Goal: Task Accomplishment & Management: Use online tool/utility

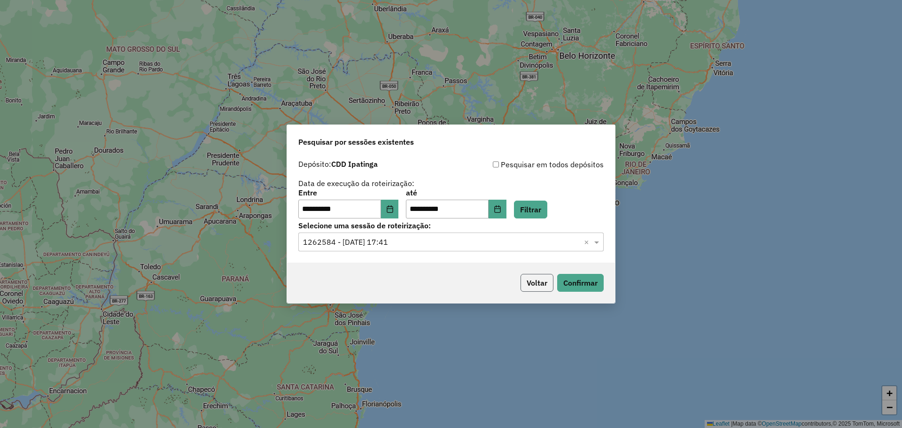
click at [534, 282] on button "Voltar" at bounding box center [536, 283] width 33 height 18
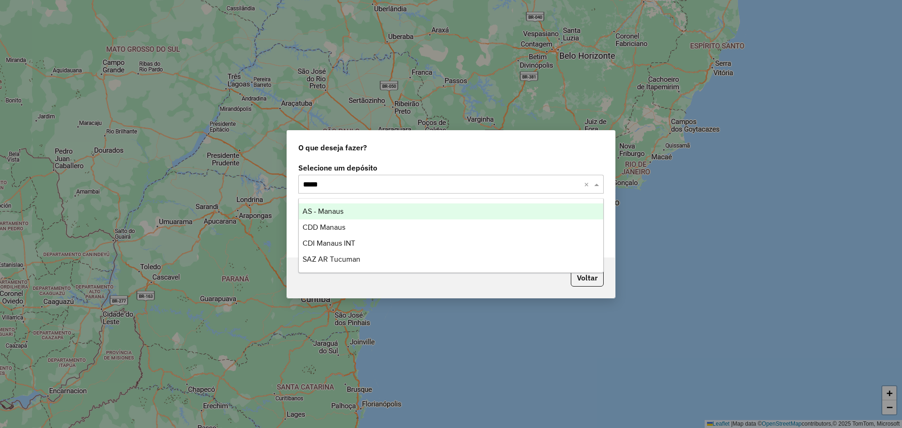
type input "******"
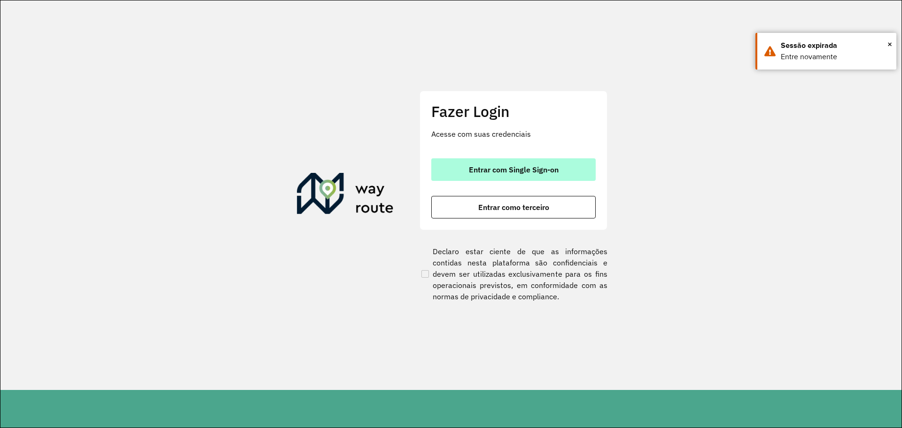
click at [491, 166] on span "Entrar com Single Sign-on" at bounding box center [514, 170] width 90 height 8
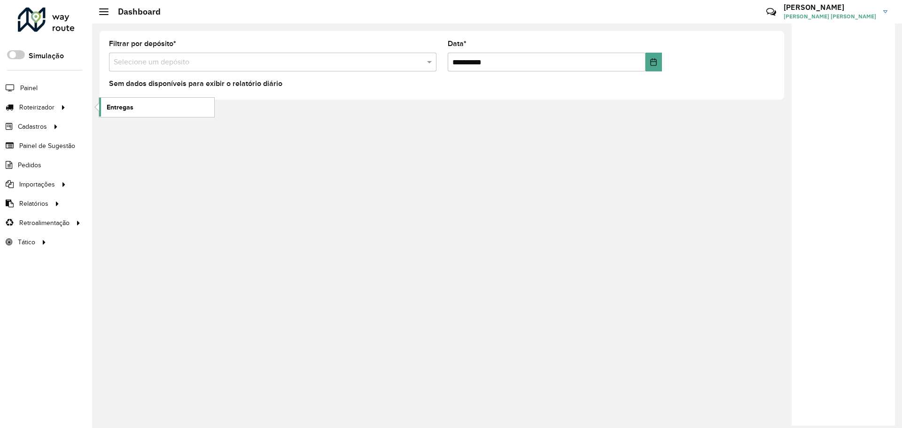
click at [122, 106] on span "Entregas" at bounding box center [120, 107] width 27 height 10
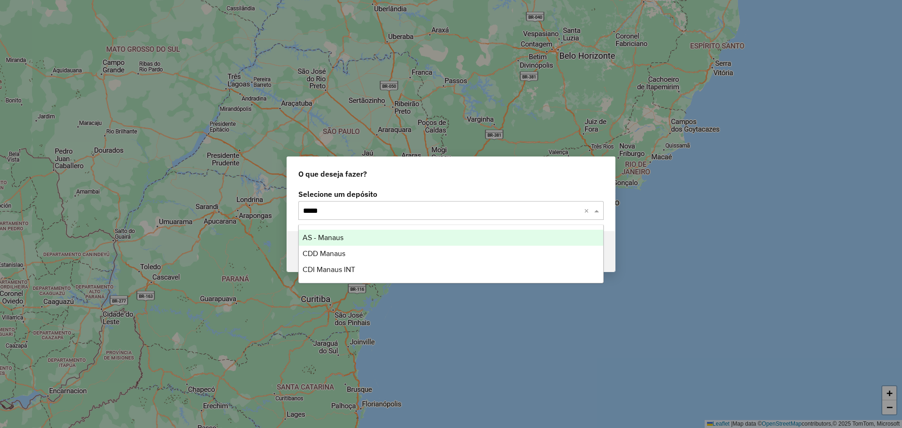
type input "******"
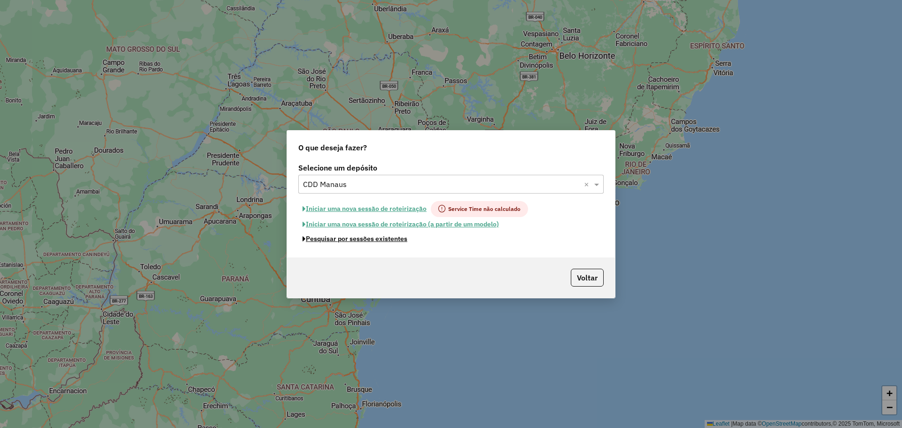
click at [372, 238] on button "Pesquisar por sessões existentes" at bounding box center [354, 239] width 113 height 15
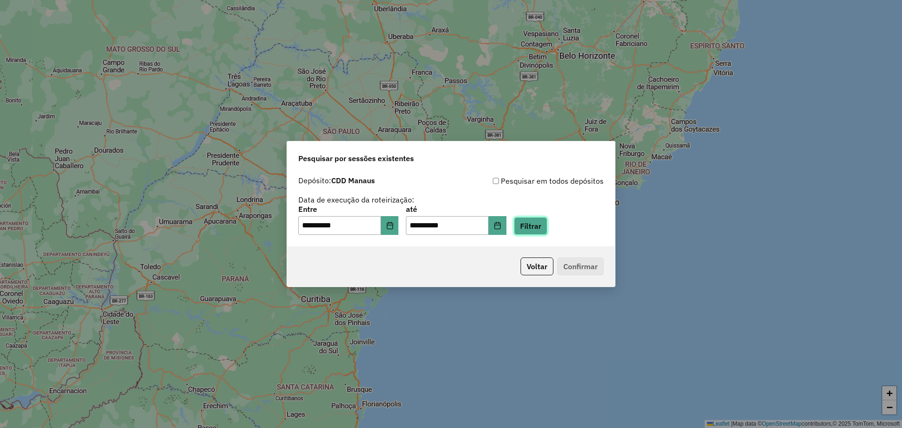
click at [540, 233] on button "Filtrar" at bounding box center [530, 226] width 33 height 18
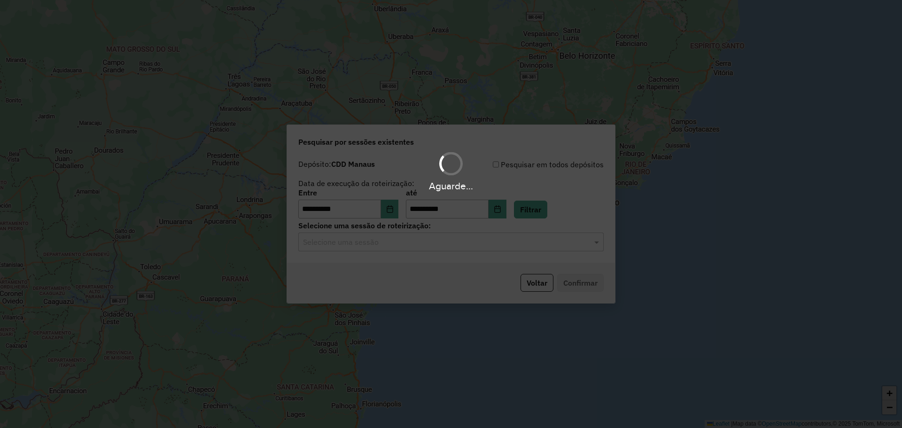
click at [392, 246] on hb-app "**********" at bounding box center [451, 214] width 902 height 428
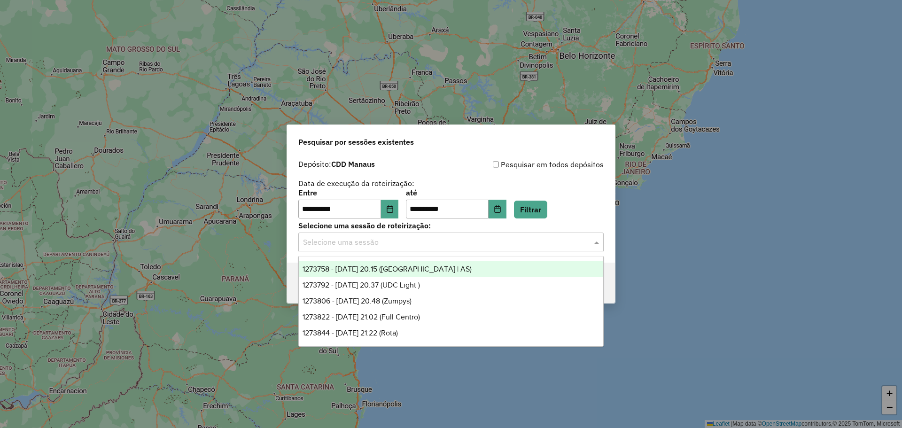
click at [392, 246] on input "text" at bounding box center [441, 242] width 277 height 11
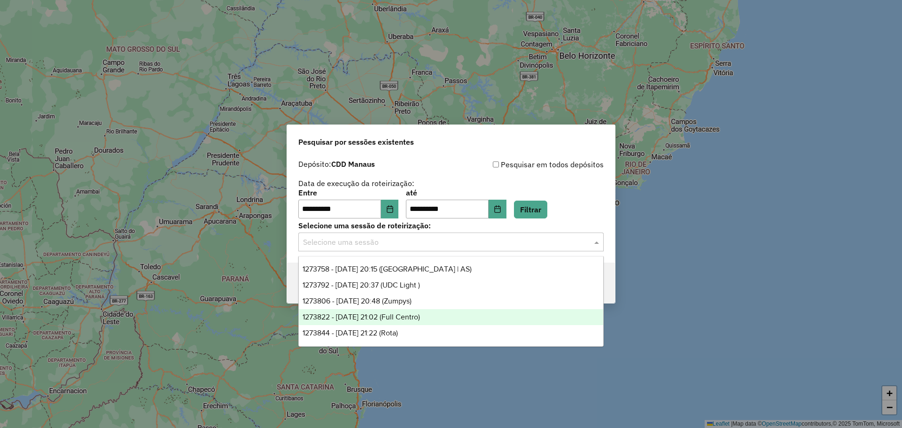
click at [420, 317] on span "1273822 - 11/09/2025 21:02 (Full Centro)" at bounding box center [361, 317] width 117 height 8
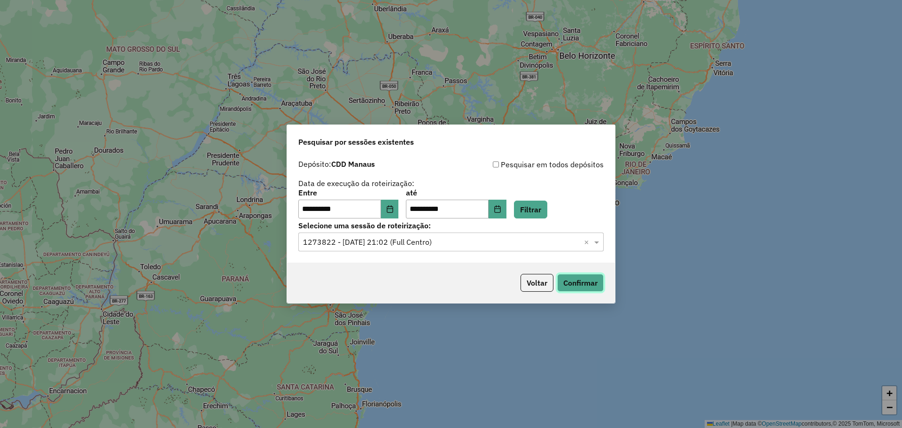
click at [582, 279] on button "Confirmar" at bounding box center [580, 283] width 47 height 18
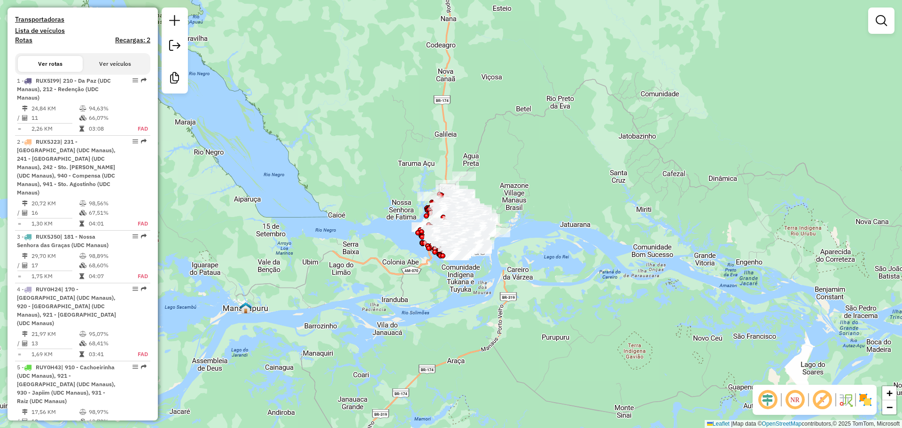
scroll to position [332, 0]
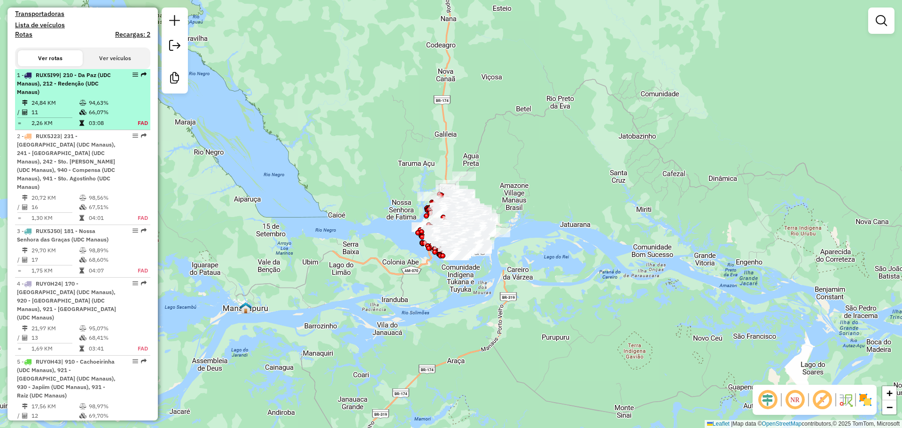
click at [82, 96] on div "1 - RUX5I99 | 210 - Da Paz (UDC Manaus), 212 - Redenção (UDC Manaus)" at bounding box center [67, 83] width 100 height 25
select select "**********"
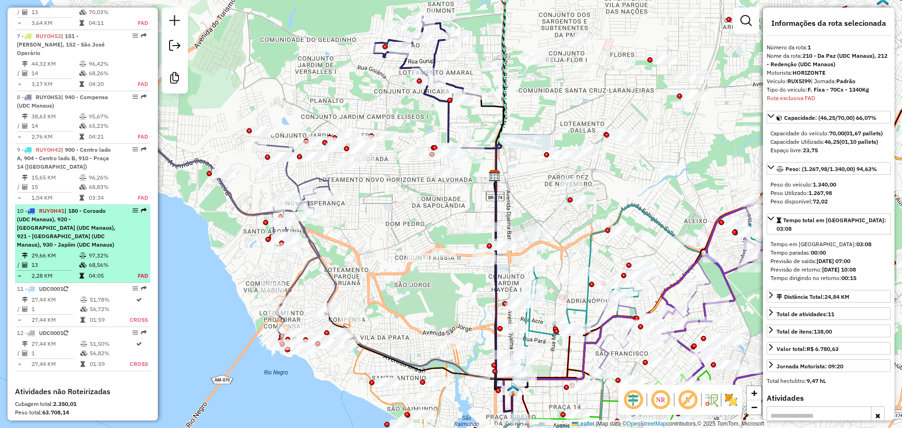
scroll to position [859, 0]
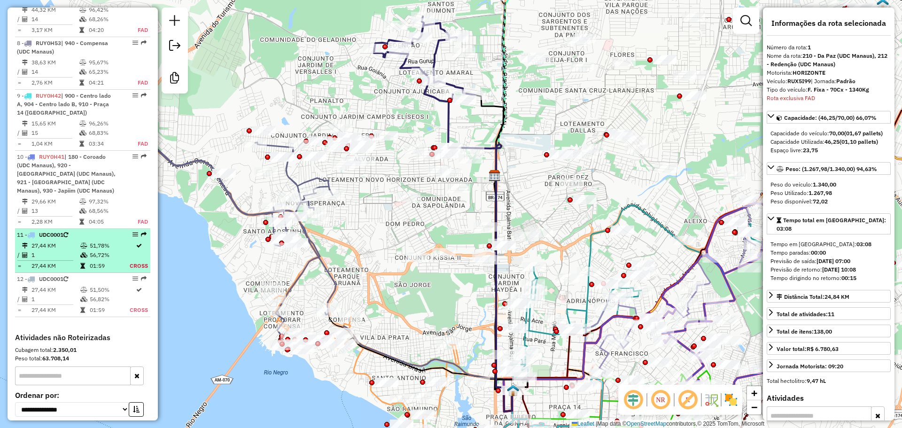
click at [101, 241] on td "51,78%" at bounding box center [109, 245] width 40 height 9
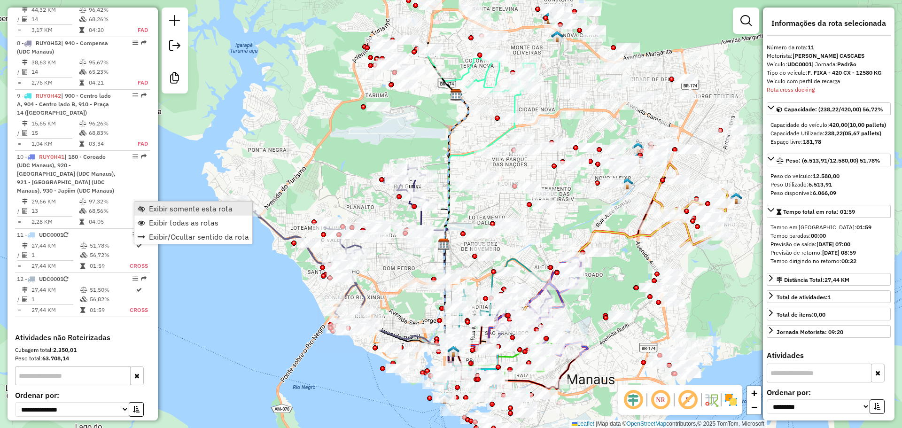
click at [150, 205] on span "Exibir somente esta rota" at bounding box center [191, 209] width 84 height 8
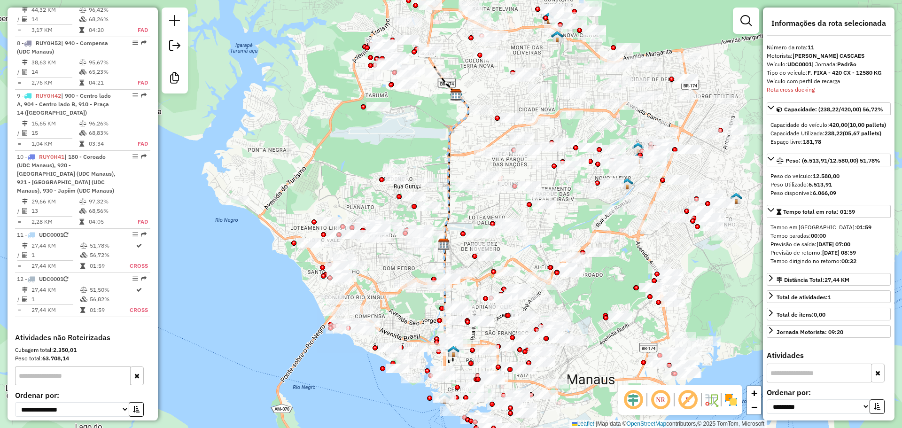
click at [138, 425] on span at bounding box center [141, 430] width 13 height 11
click at [142, 427] on icon at bounding box center [144, 431] width 5 height 9
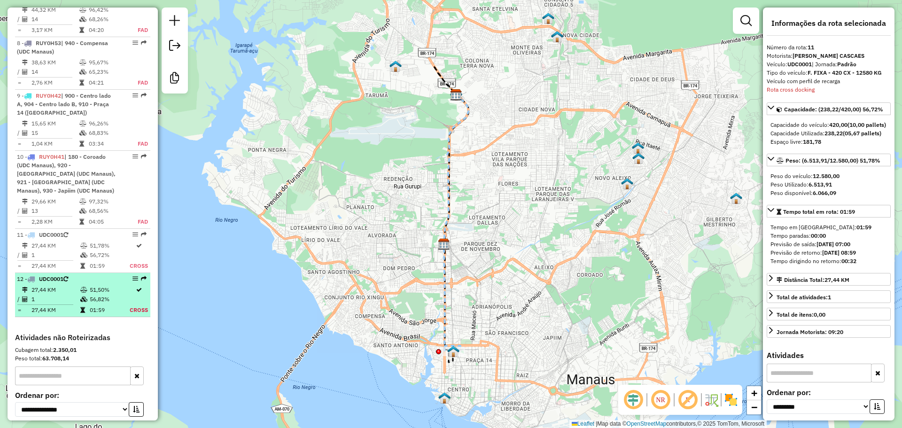
click at [75, 295] on td "1" at bounding box center [55, 299] width 49 height 9
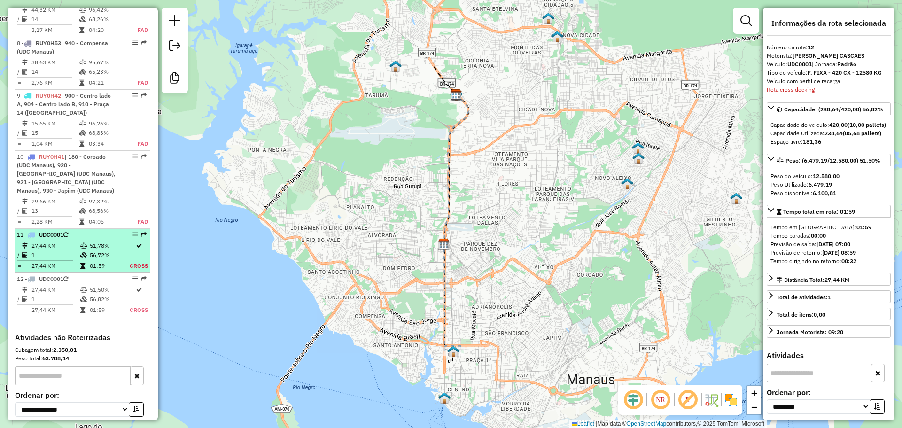
click at [117, 241] on td "51,78%" at bounding box center [109, 245] width 40 height 9
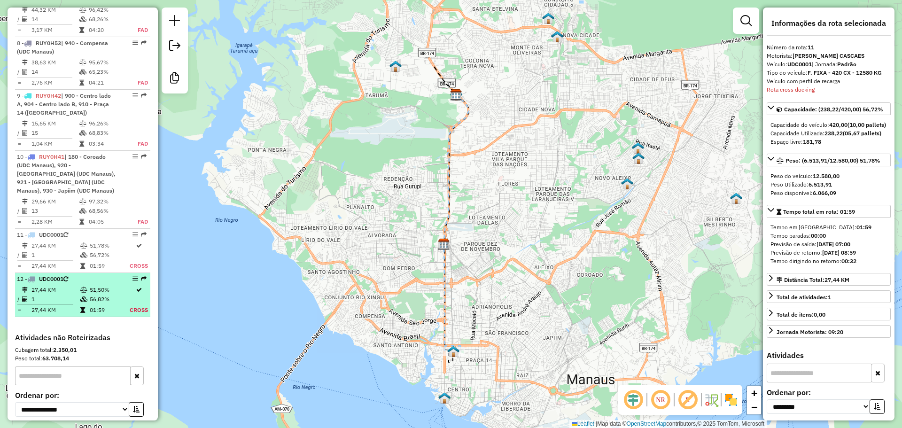
click at [114, 273] on li "12 - UDC0001 27,44 KM 51,50% / 1 56,82% = 27,44 KM 01:59 Cross" at bounding box center [82, 295] width 135 height 44
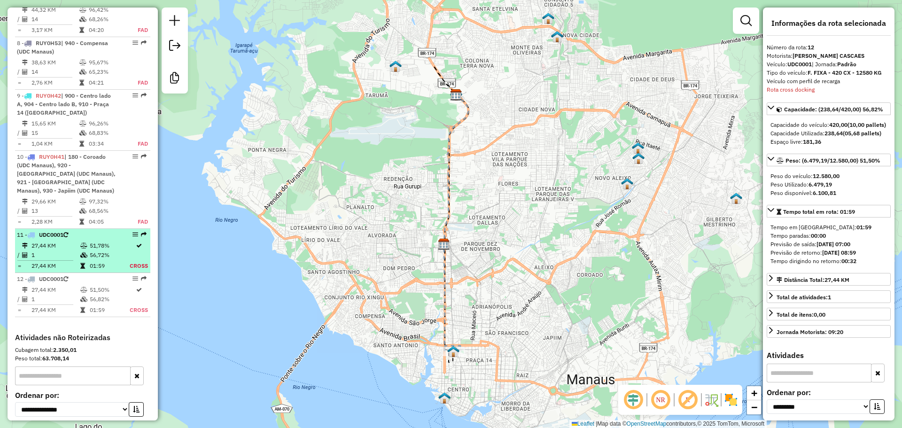
click at [114, 250] on td "56,72%" at bounding box center [109, 254] width 40 height 9
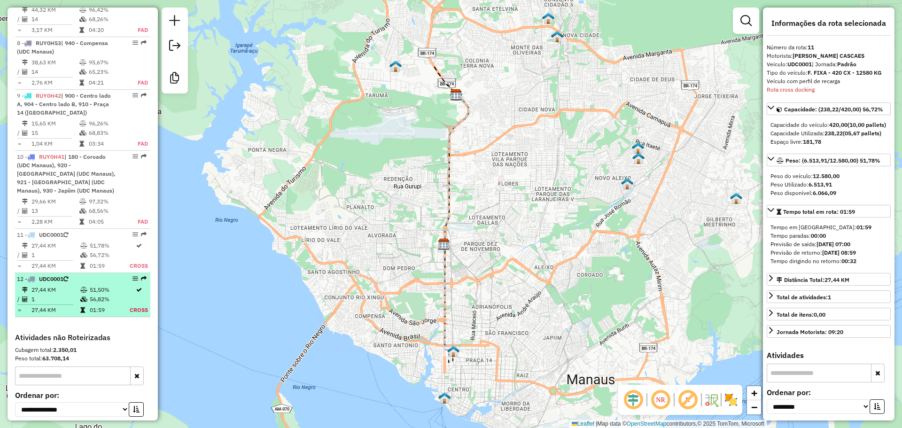
click at [110, 295] on td "56,82%" at bounding box center [109, 299] width 40 height 9
